Goal: Information Seeking & Learning: Learn about a topic

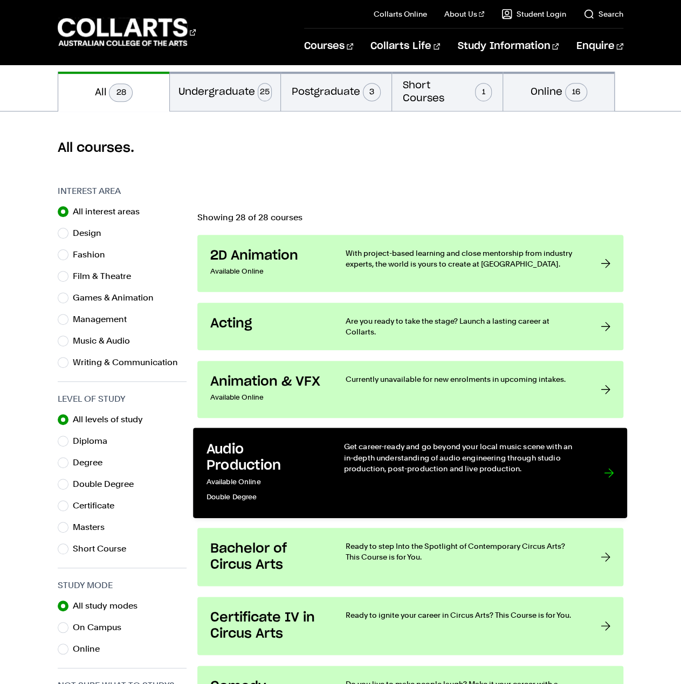
scroll to position [269, 0]
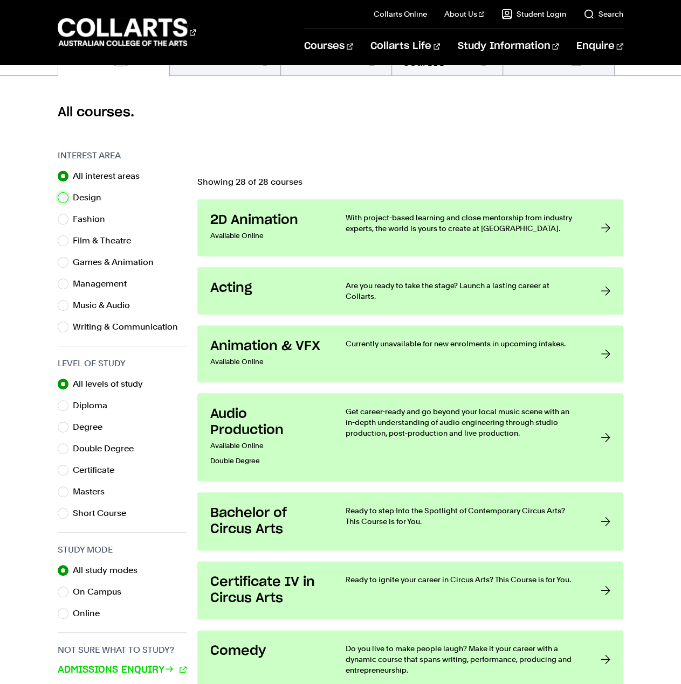
click at [63, 198] on input "Design" at bounding box center [63, 197] width 11 height 11
radio input "true"
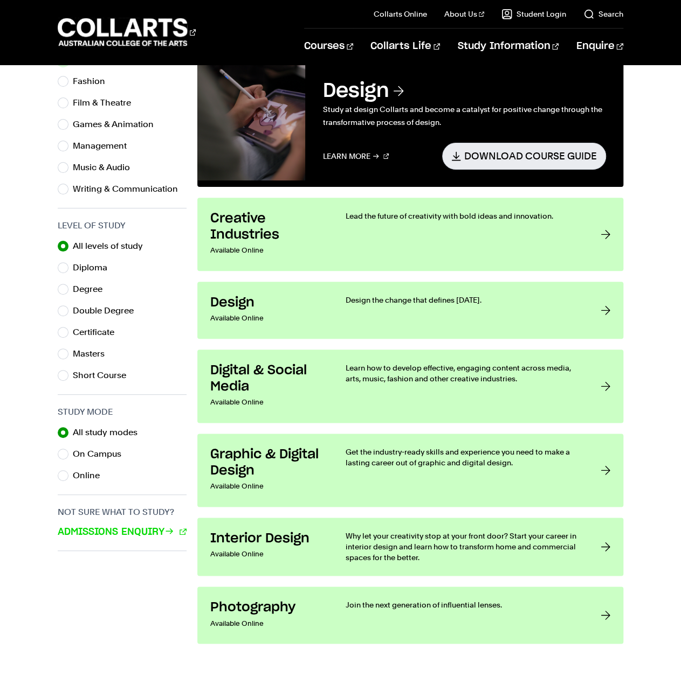
scroll to position [431, 0]
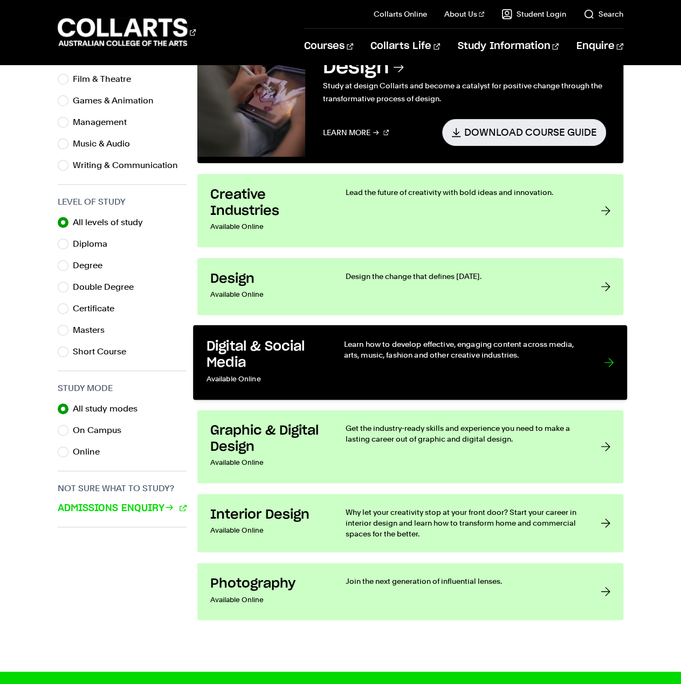
click at [324, 345] on link "Digital & Social Media Available Online Learn how to develop effective, engagin…" at bounding box center [410, 362] width 434 height 75
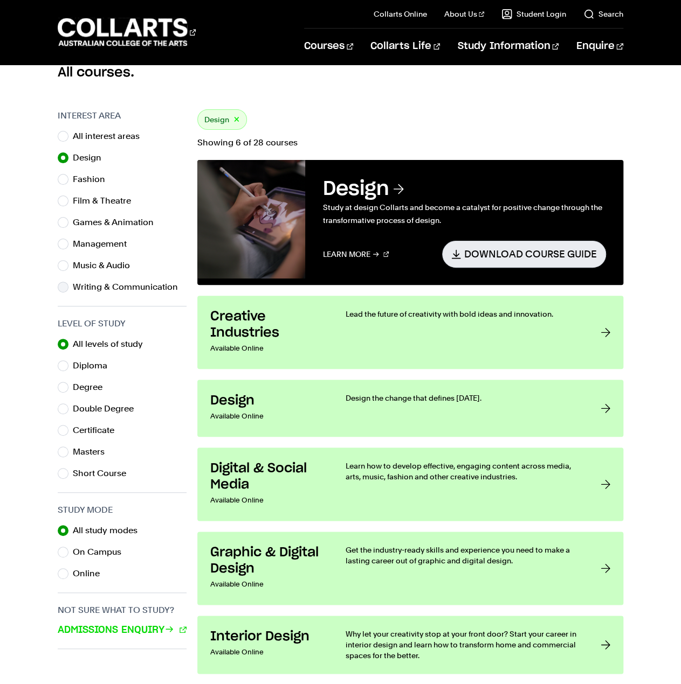
scroll to position [216, 0]
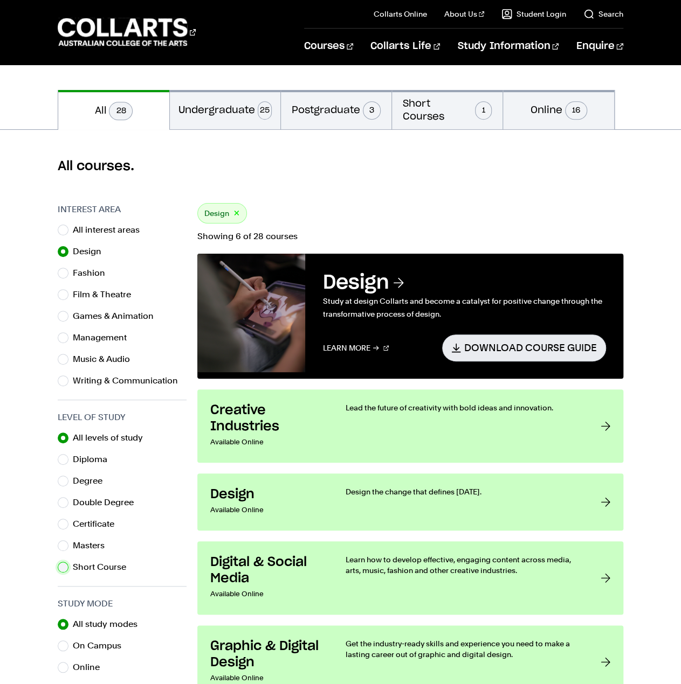
click at [61, 569] on input "Short Course" at bounding box center [63, 567] width 11 height 11
radio input "true"
